Goal: Transaction & Acquisition: Download file/media

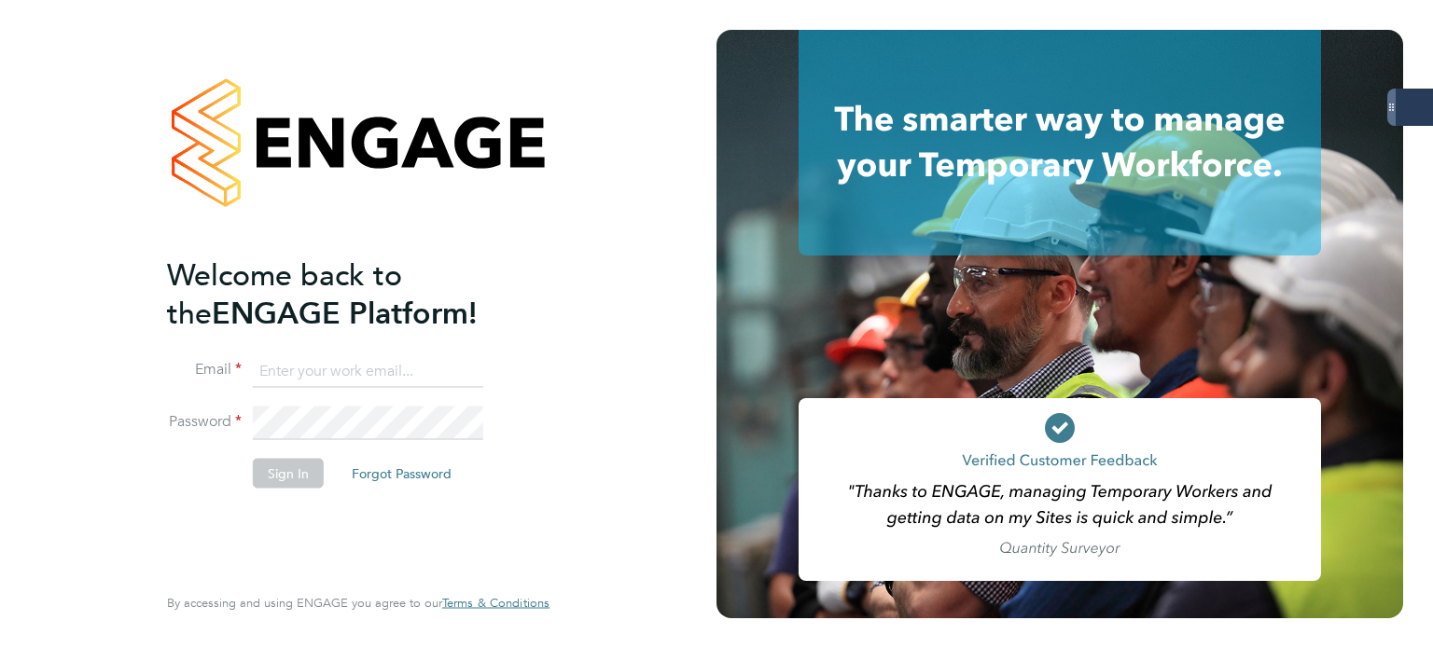
type input "andrew.quinney@servicecare.org.uk"
click at [0, 386] on div "Welcome back to the ENGAGE Platform! Email andrew.quinney@servicecare.org.uk Pa…" at bounding box center [358, 324] width 716 height 648
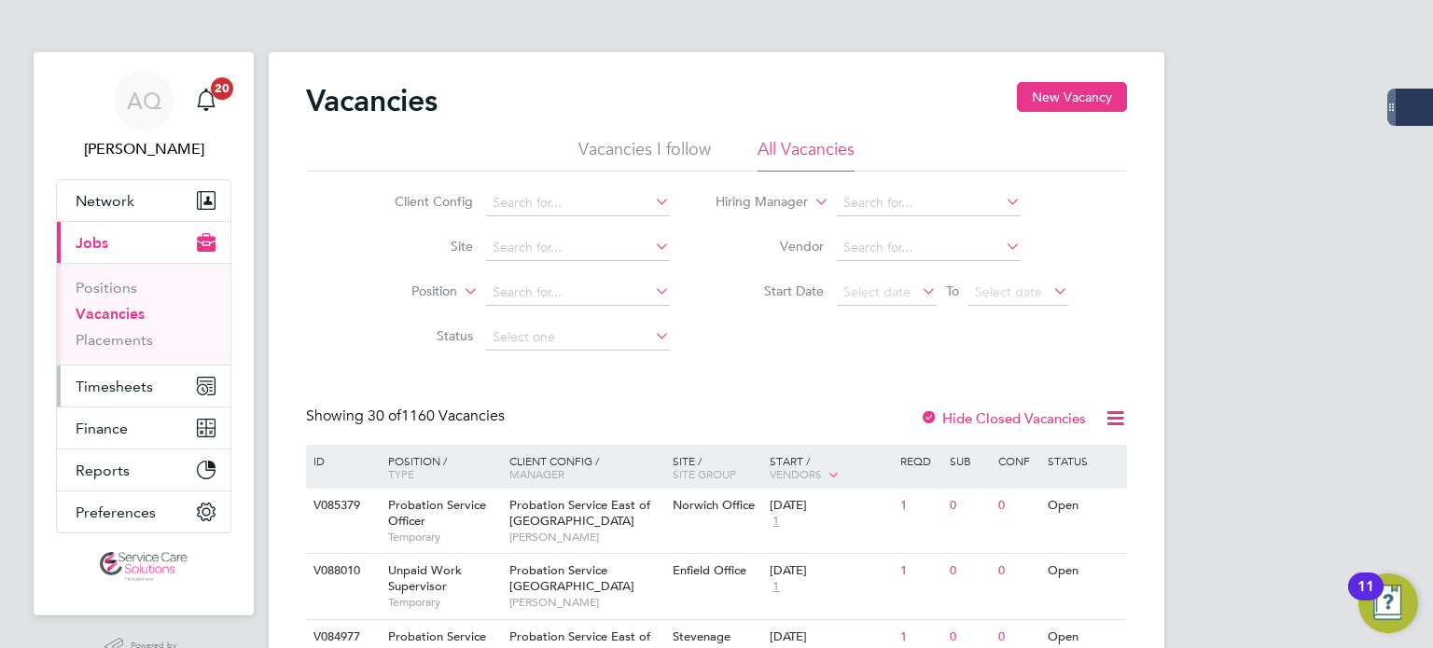
click at [130, 387] on span "Timesheets" at bounding box center [114, 387] width 77 height 18
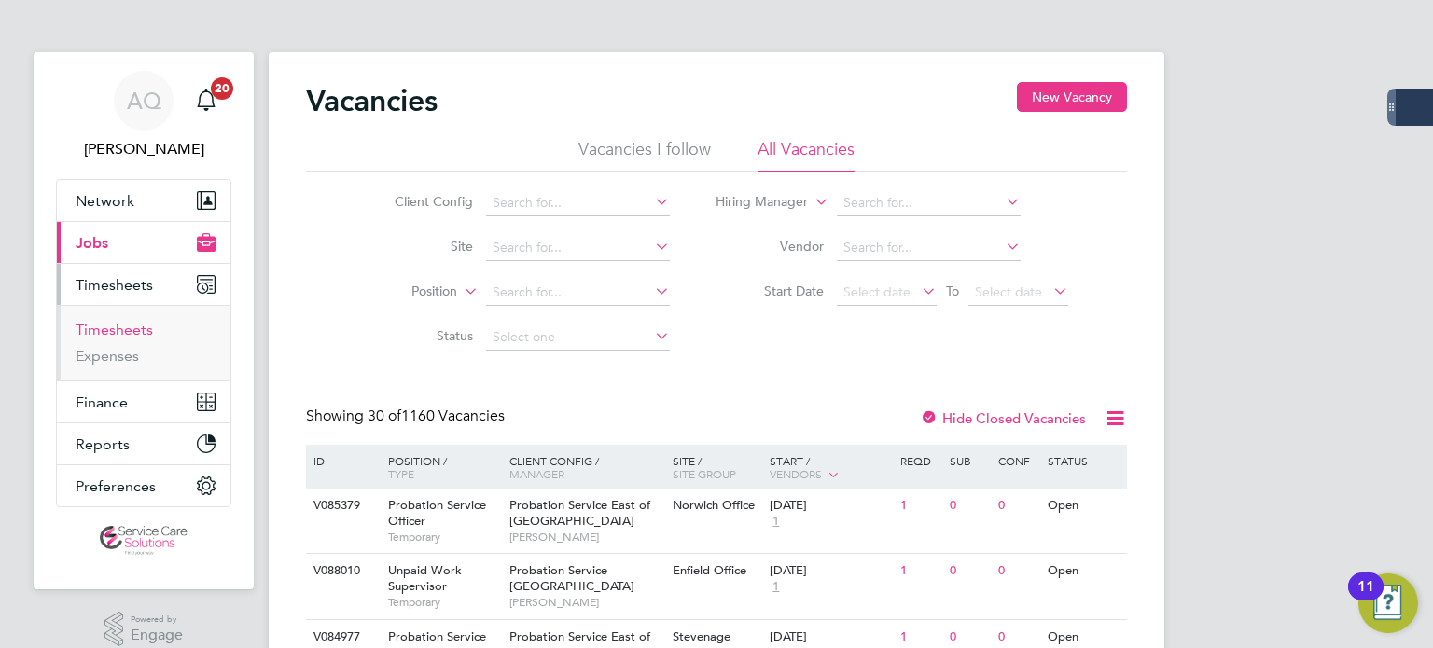
click at [134, 334] on link "Timesheets" at bounding box center [114, 330] width 77 height 18
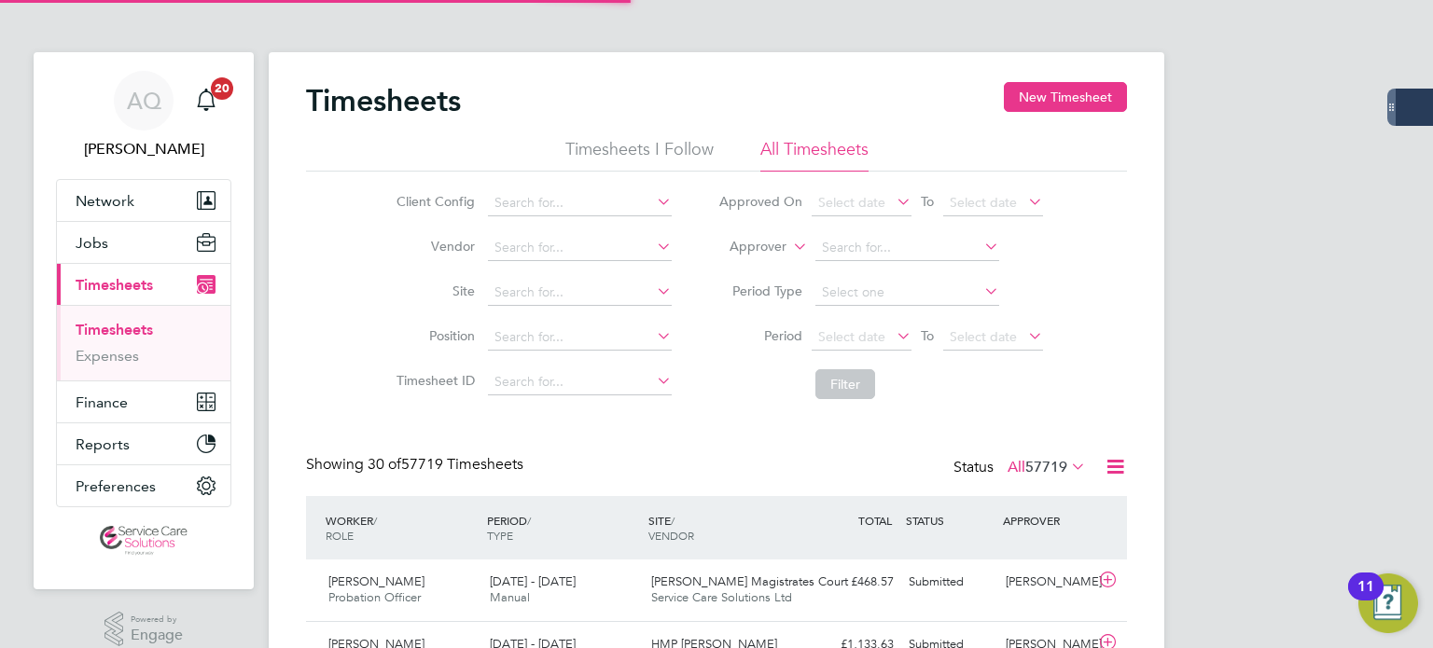
click at [747, 253] on label "Approver" at bounding box center [744, 247] width 84 height 19
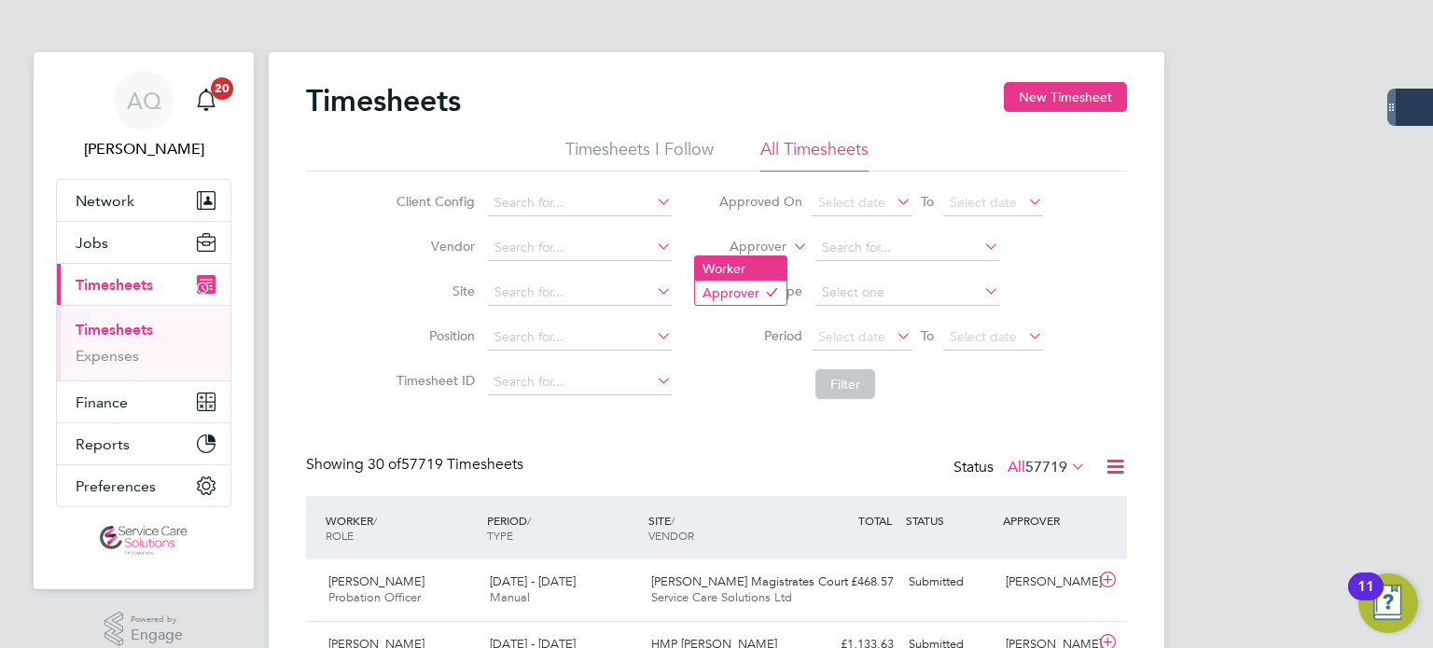
click at [742, 265] on li "Worker" at bounding box center [740, 268] width 91 height 24
click at [844, 249] on input at bounding box center [907, 248] width 184 height 26
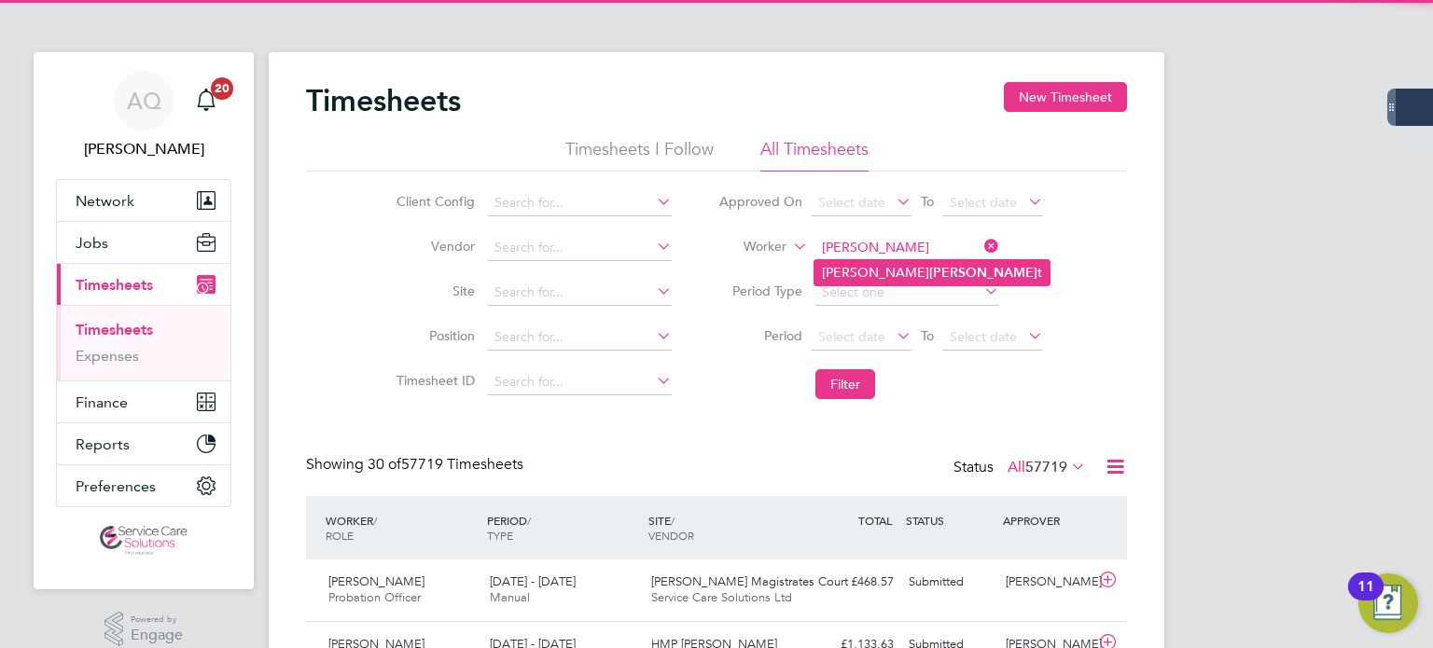
click at [865, 274] on li "Harvinder Singh Gheen t" at bounding box center [931, 272] width 235 height 25
type input "[PERSON_NAME]"
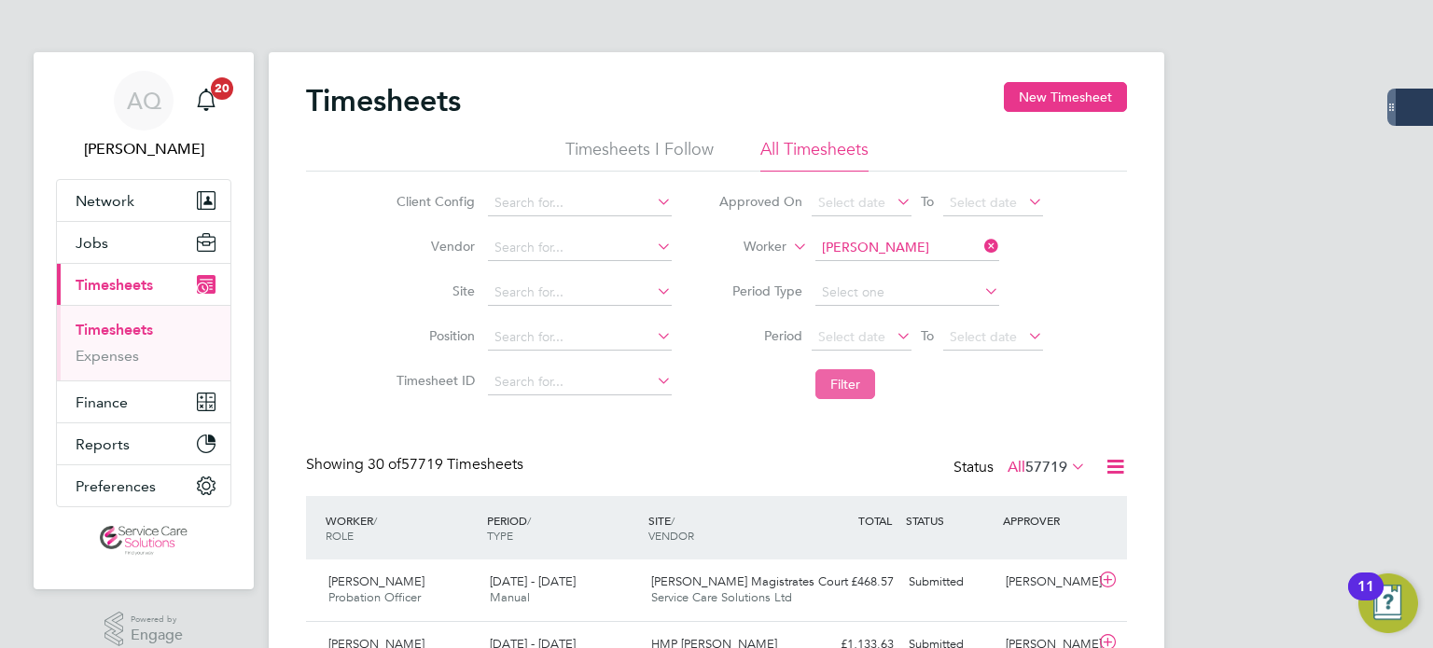
click at [863, 387] on button "Filter" at bounding box center [845, 384] width 60 height 30
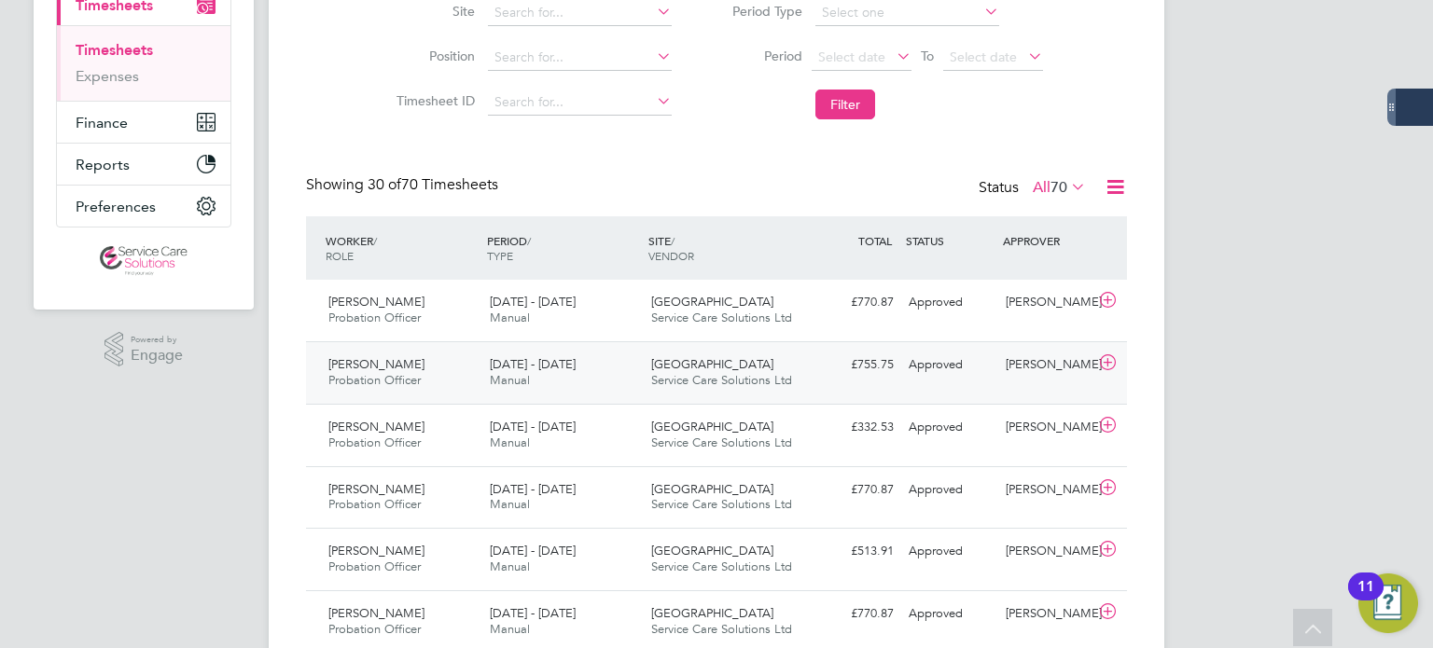
click at [1017, 380] on div "[PERSON_NAME]" at bounding box center [1046, 365] width 97 height 31
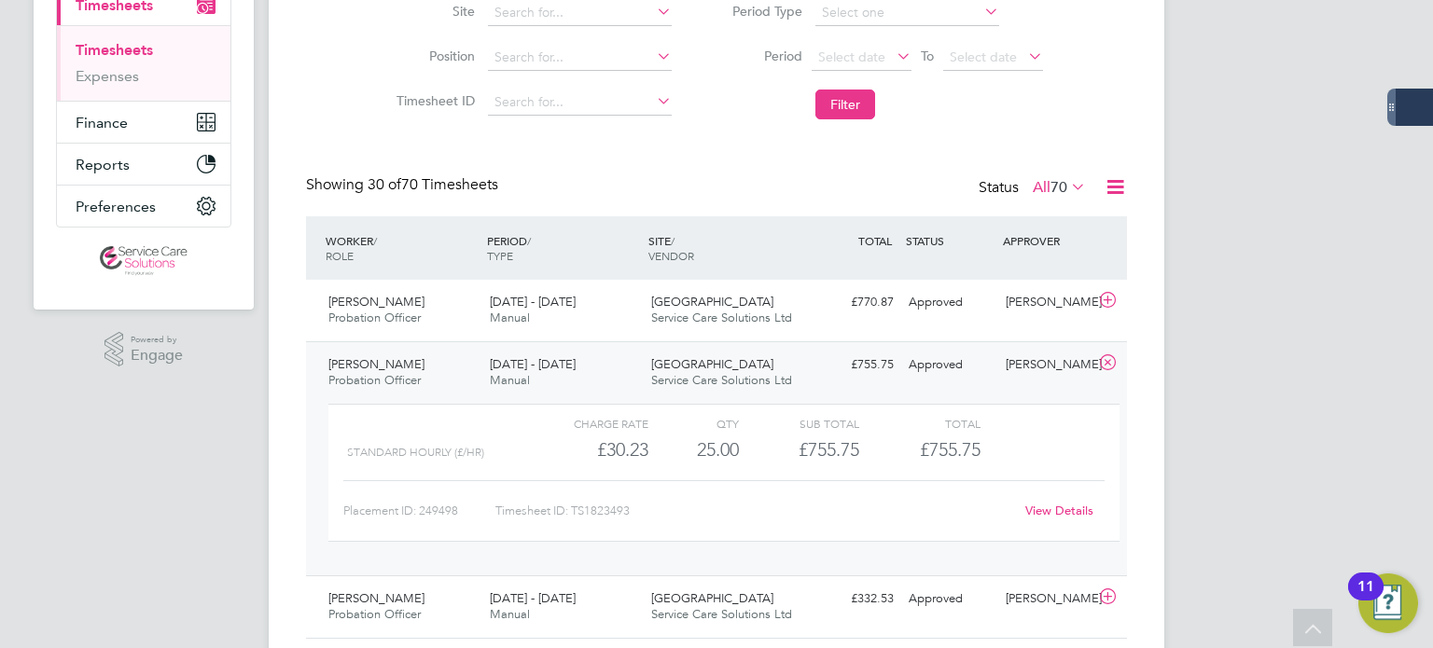
click at [1045, 515] on link "View Details" at bounding box center [1059, 511] width 68 height 16
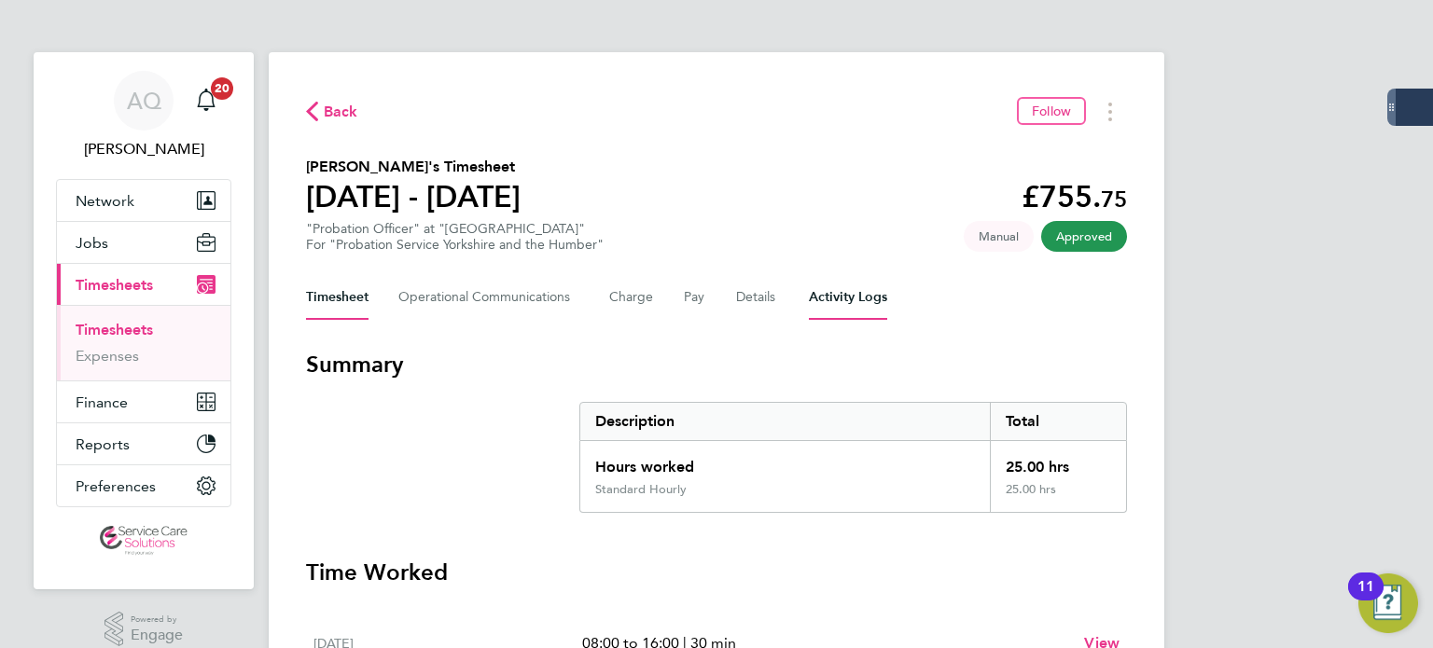
click at [843, 292] on Logs-tab "Activity Logs" at bounding box center [848, 297] width 78 height 45
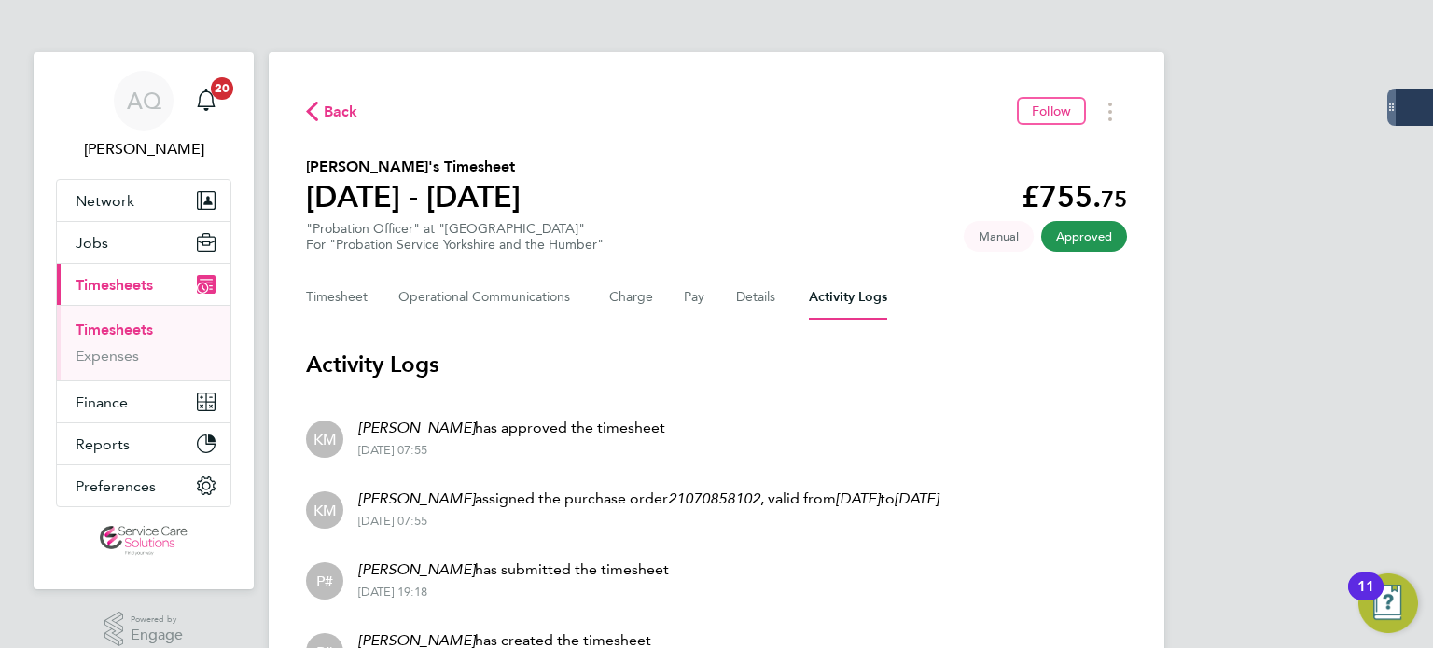
click at [772, 174] on section "[PERSON_NAME]'s Timesheet [DATE] - [DATE] £755. 75 "Probation Officer" at "[GEO…" at bounding box center [716, 204] width 821 height 97
click at [1102, 112] on button "Timesheets Menu" at bounding box center [1110, 111] width 34 height 29
click at [1022, 150] on link "Download timesheet" at bounding box center [1015, 152] width 224 height 37
click at [1164, 173] on div "AQ [PERSON_NAME] Notifications 20 Applications: Network Team Members Businesses…" at bounding box center [716, 380] width 1433 height 760
